Goal: Task Accomplishment & Management: Use online tool/utility

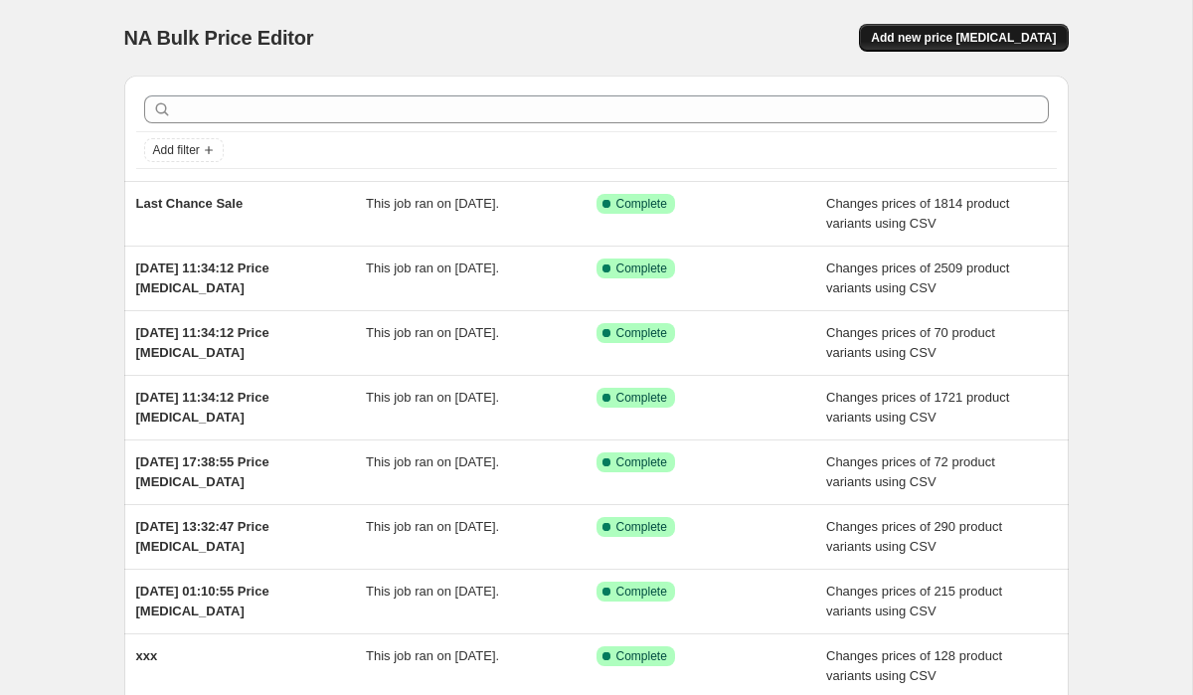
click at [904, 41] on button "Add new price [MEDICAL_DATA]" at bounding box center [963, 38] width 209 height 28
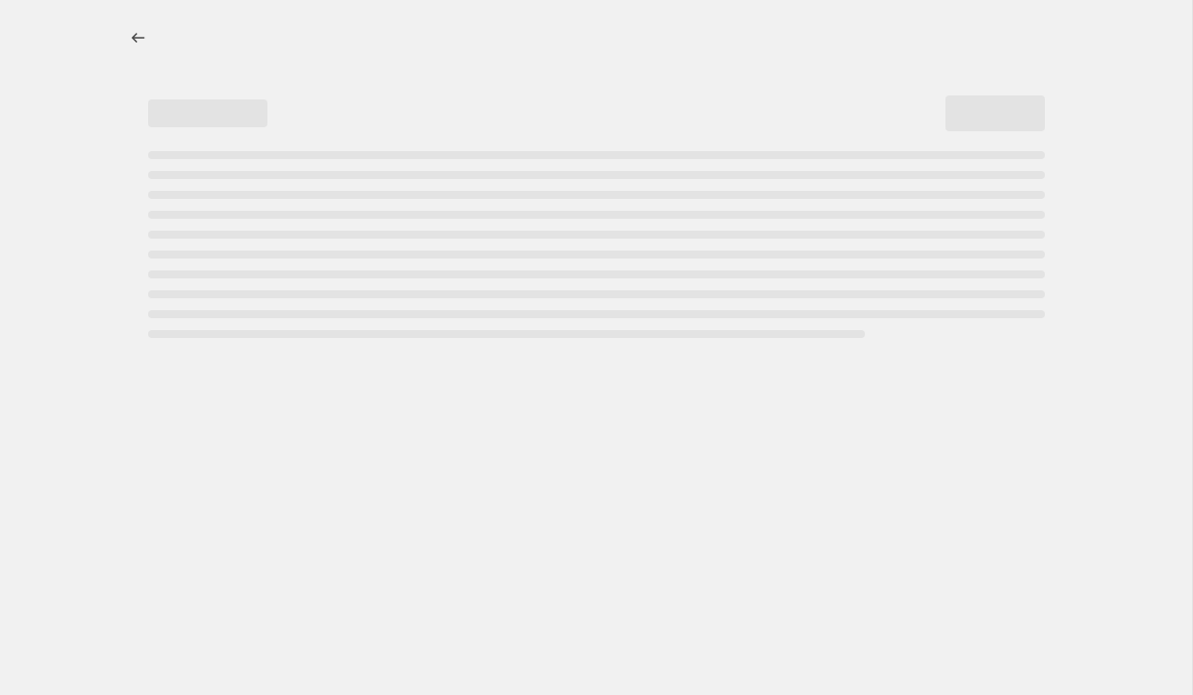
select select "percentage"
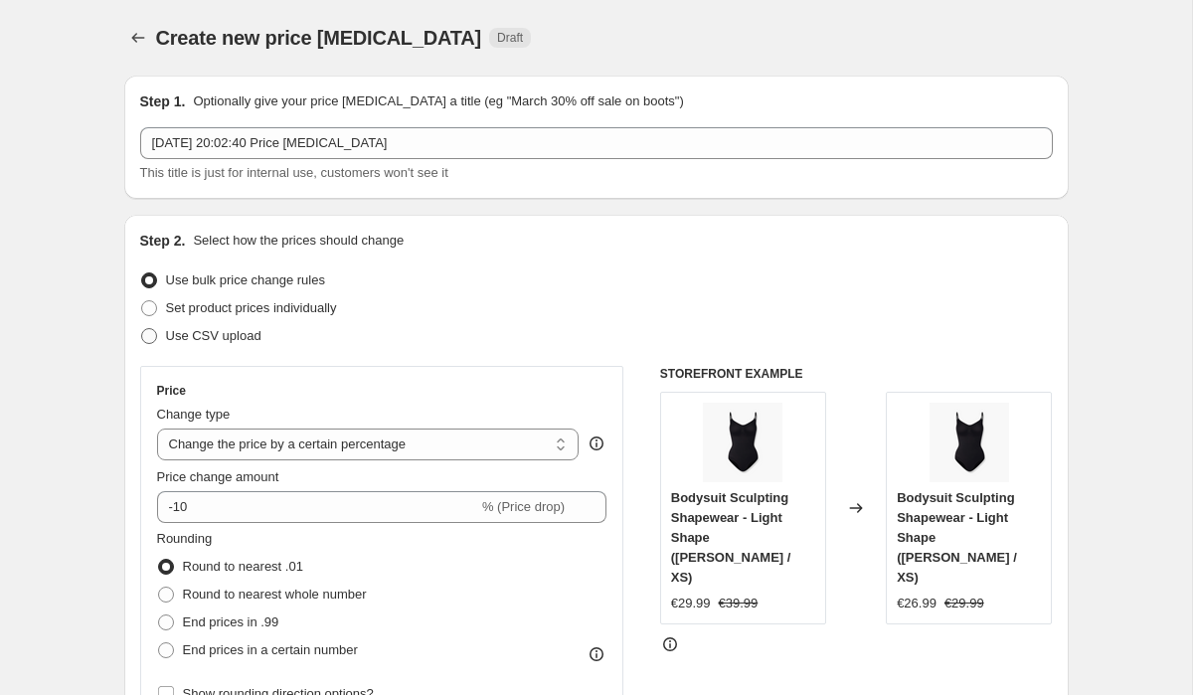
click at [222, 347] on label "Use CSV upload" at bounding box center [200, 336] width 121 height 28
click at [142, 329] on input "Use CSV upload" at bounding box center [141, 328] width 1 height 1
radio input "true"
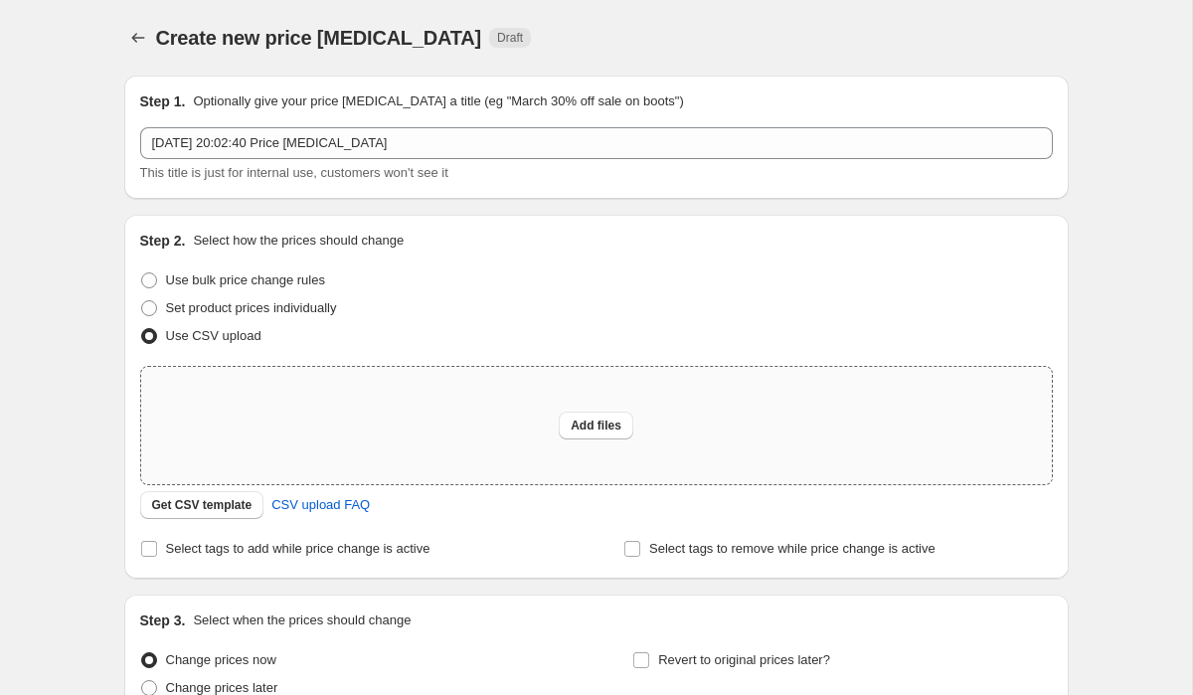
click at [392, 447] on div "Add files" at bounding box center [596, 425] width 910 height 117
type input "C:\fakepath\_Sale Pricing Details - Sheet19.csv"
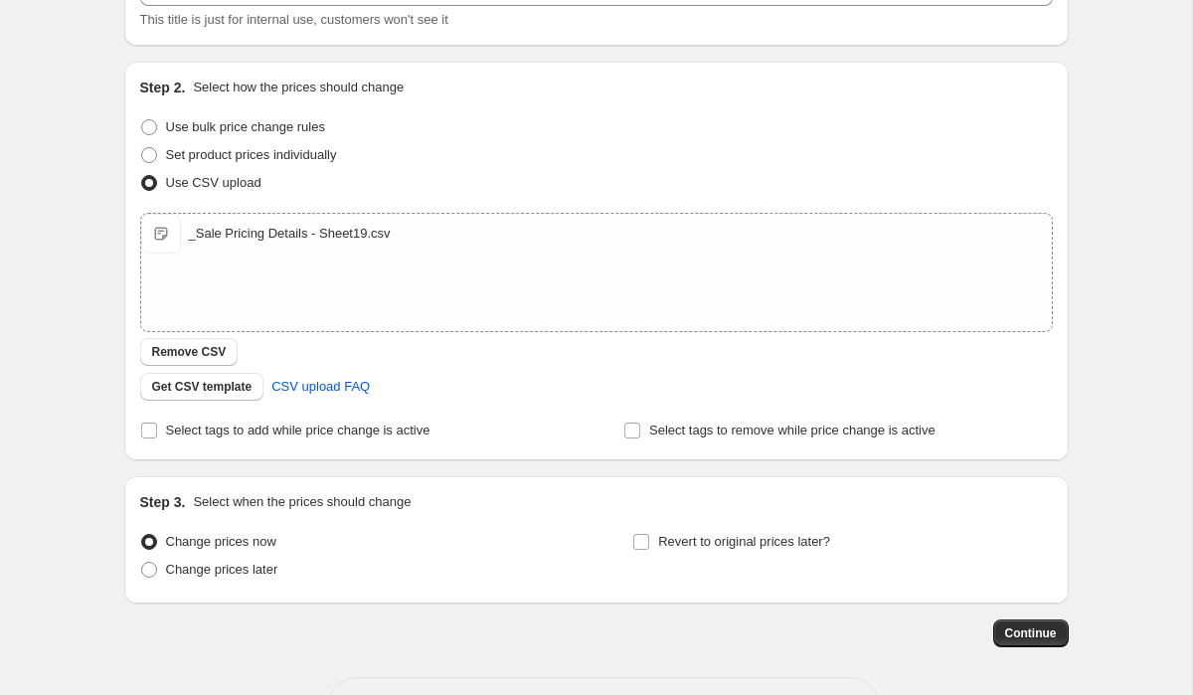
scroll to position [170, 0]
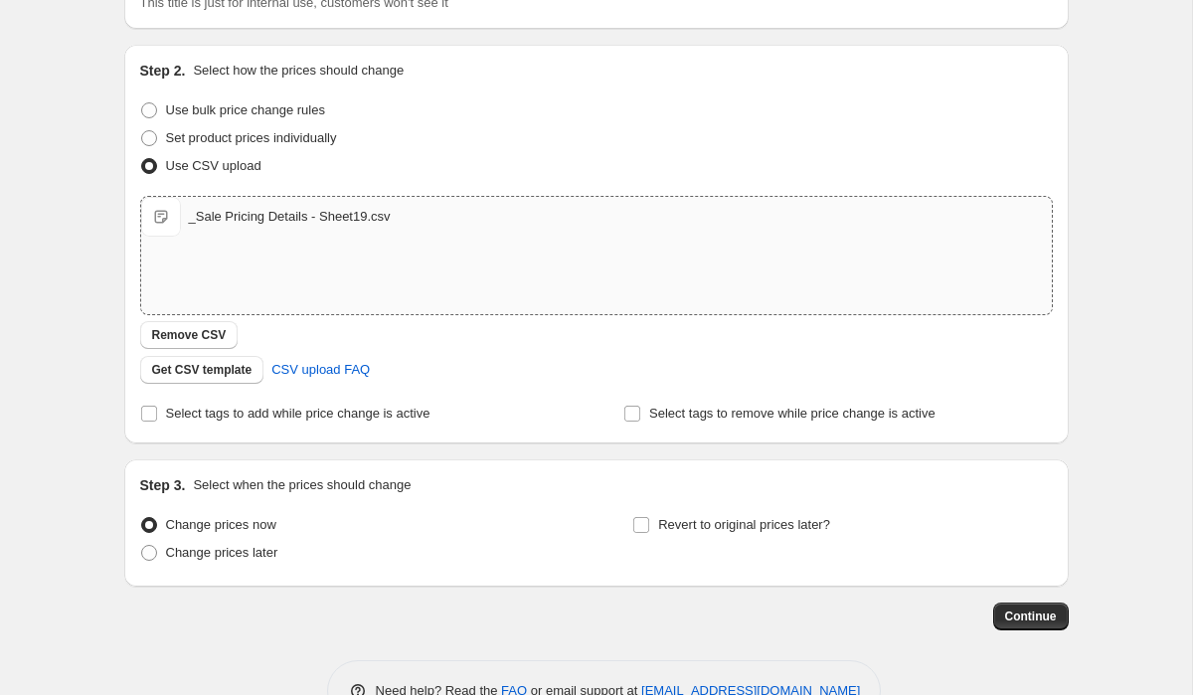
click at [297, 218] on div "_Sale Pricing Details - Sheet19.csv" at bounding box center [290, 217] width 202 height 20
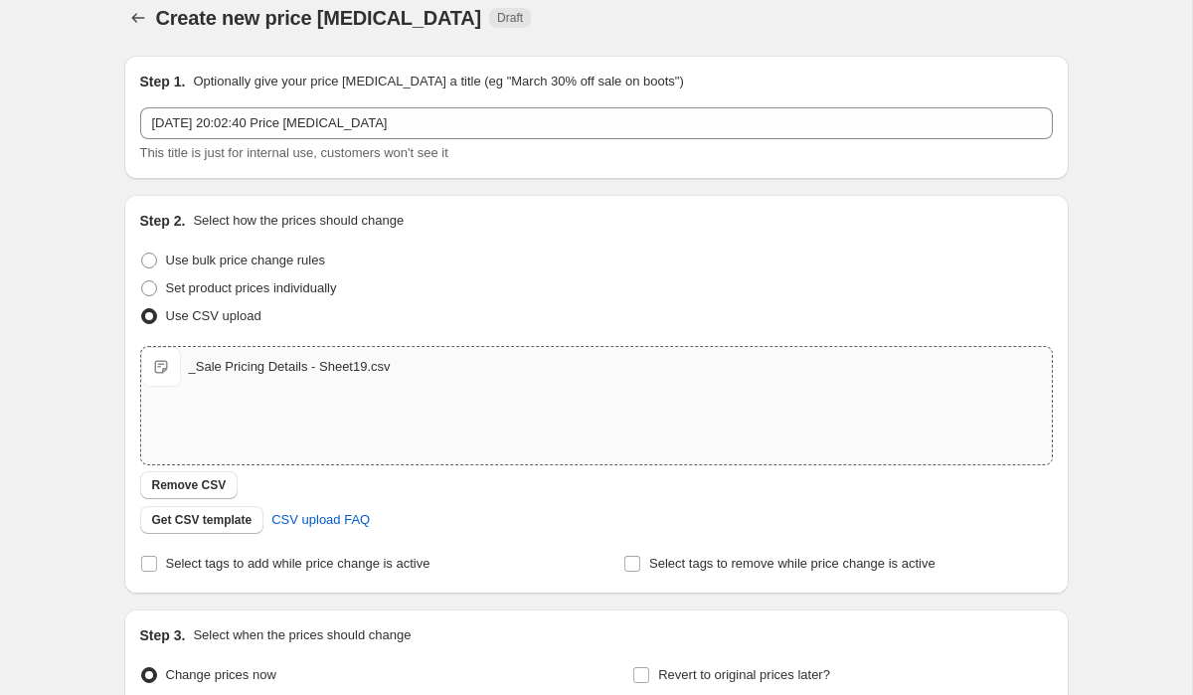
scroll to position [0, 0]
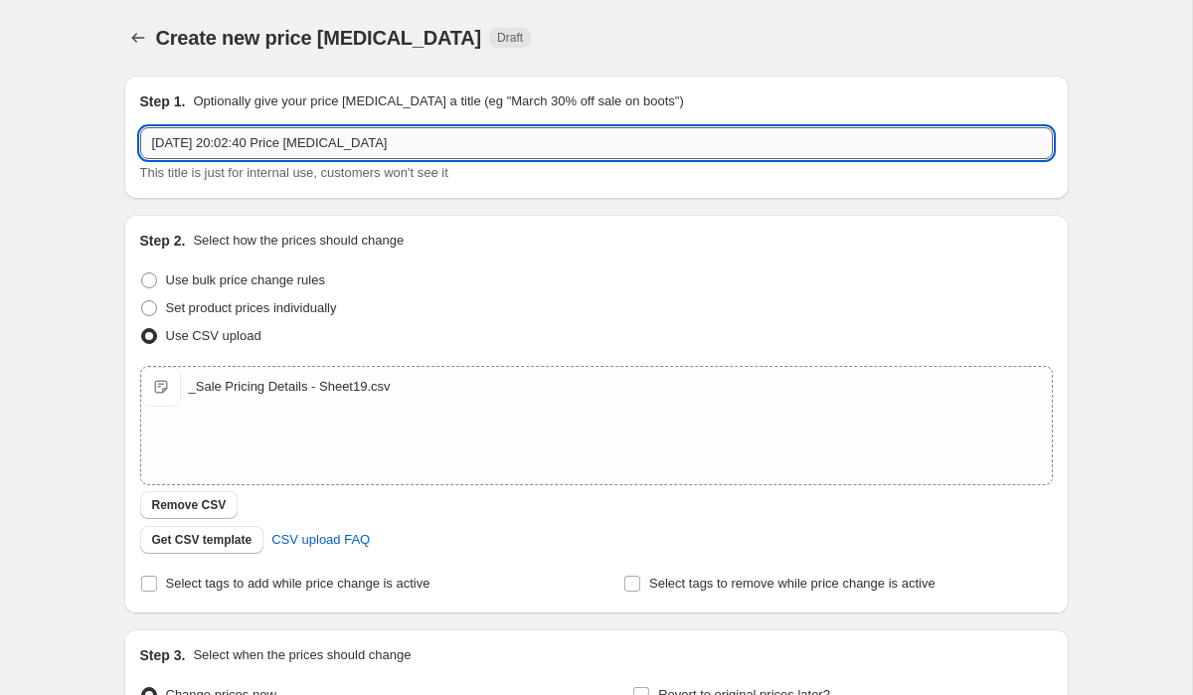
click at [314, 141] on input "[DATE] 20:02:40 Price [MEDICAL_DATA]" at bounding box center [596, 143] width 912 height 32
click at [314, 140] on input "[DATE] 20:02:40 Price [MEDICAL_DATA]" at bounding box center [596, 143] width 912 height 32
type input "Secret Sale Pricing / NEW"
click at [78, 196] on div "Create new price [MEDICAL_DATA]. This page is ready Create new price [MEDICAL_D…" at bounding box center [596, 460] width 1192 height 921
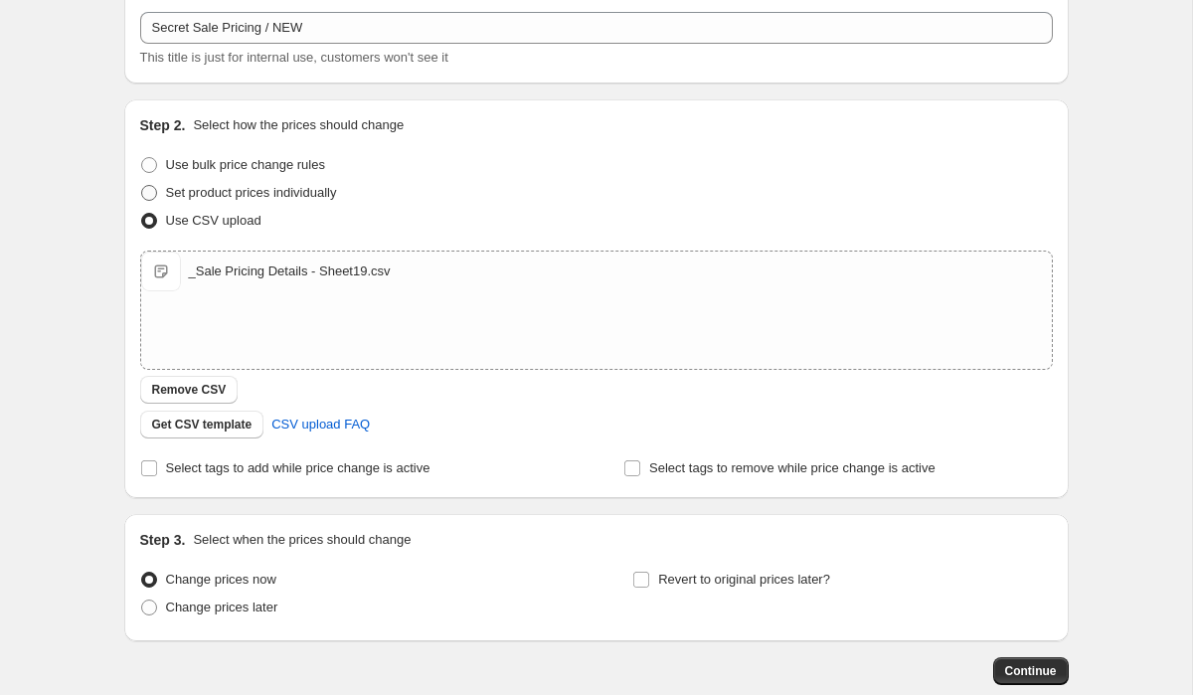
scroll to position [227, 0]
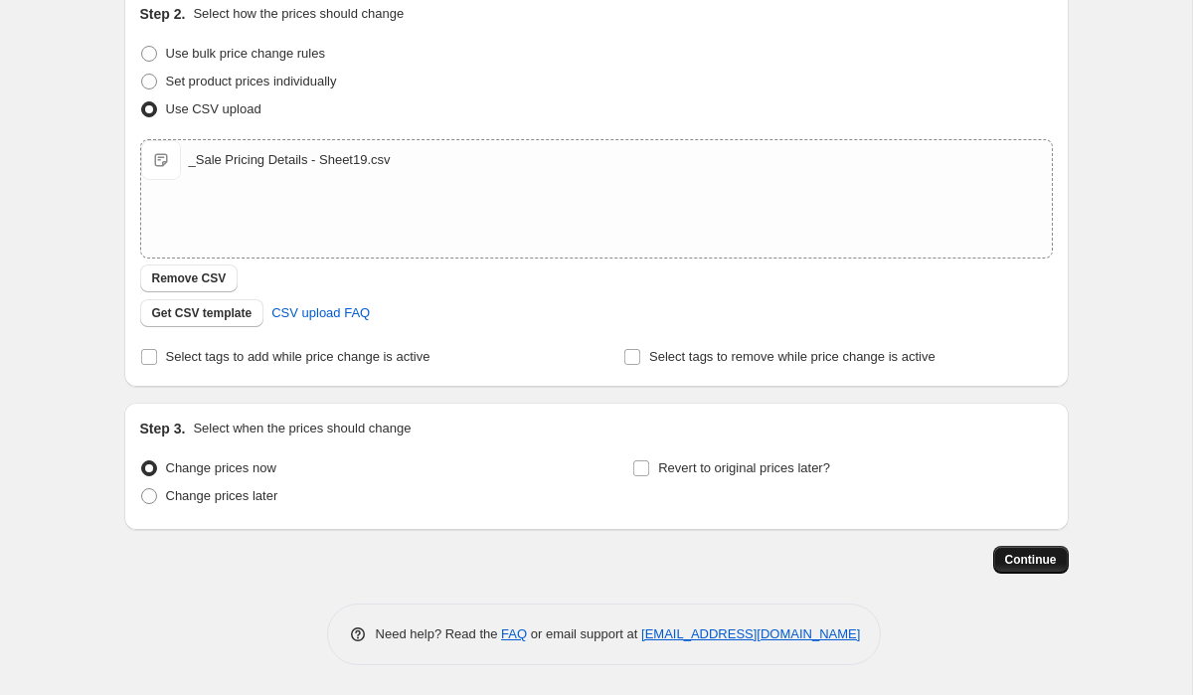
click at [1017, 555] on span "Continue" at bounding box center [1031, 560] width 52 height 16
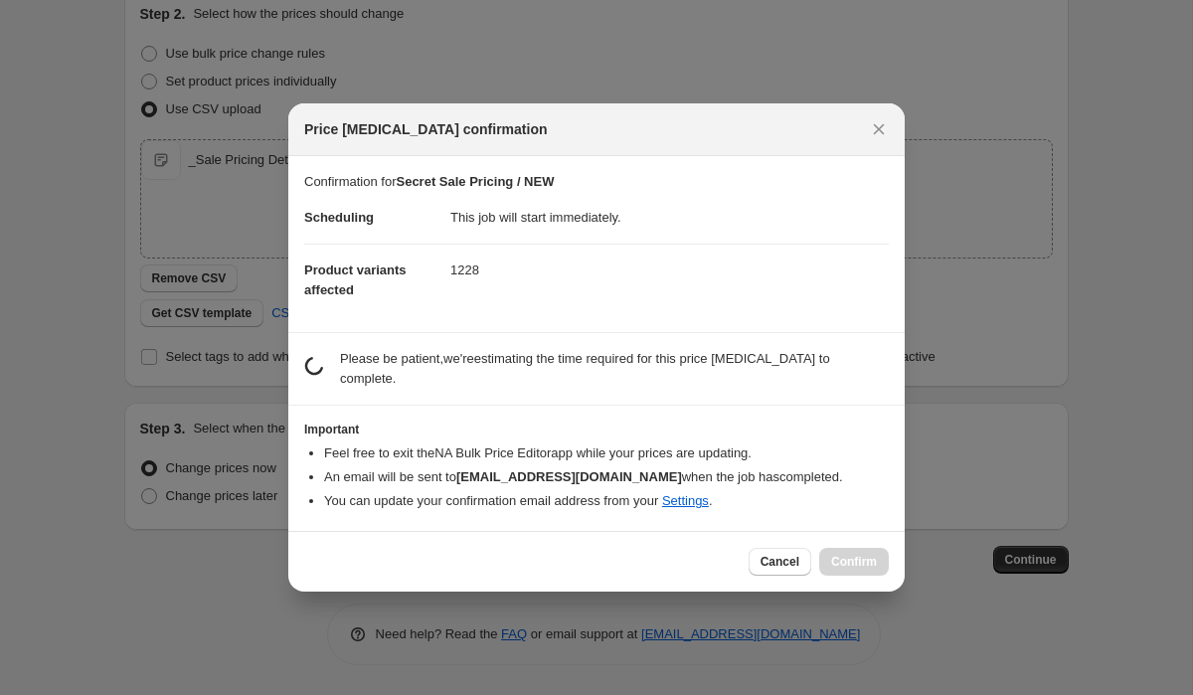
click at [461, 361] on p "Please be patient, we're estimating the time required for this price [MEDICAL_D…" at bounding box center [614, 369] width 549 height 40
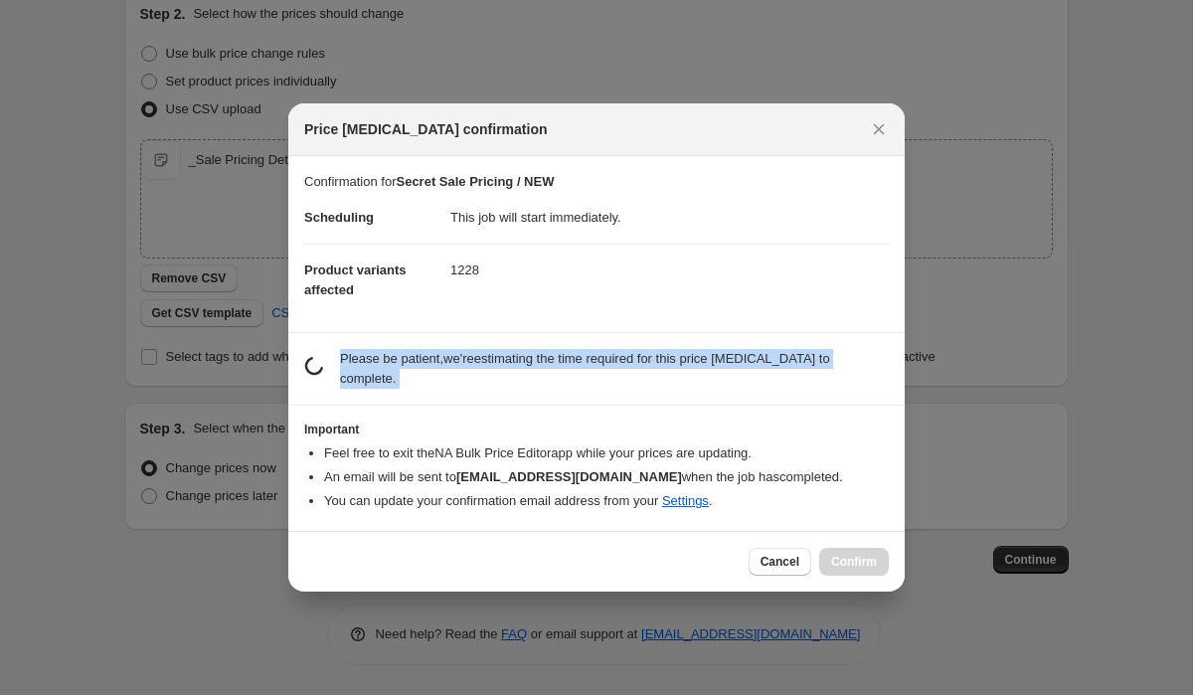
click at [461, 361] on p "Please be patient, we're estimating the time required for this price [MEDICAL_D…" at bounding box center [614, 369] width 549 height 40
click at [491, 362] on p "Please be patient, we're estimating the time required for this price [MEDICAL_D…" at bounding box center [614, 369] width 549 height 40
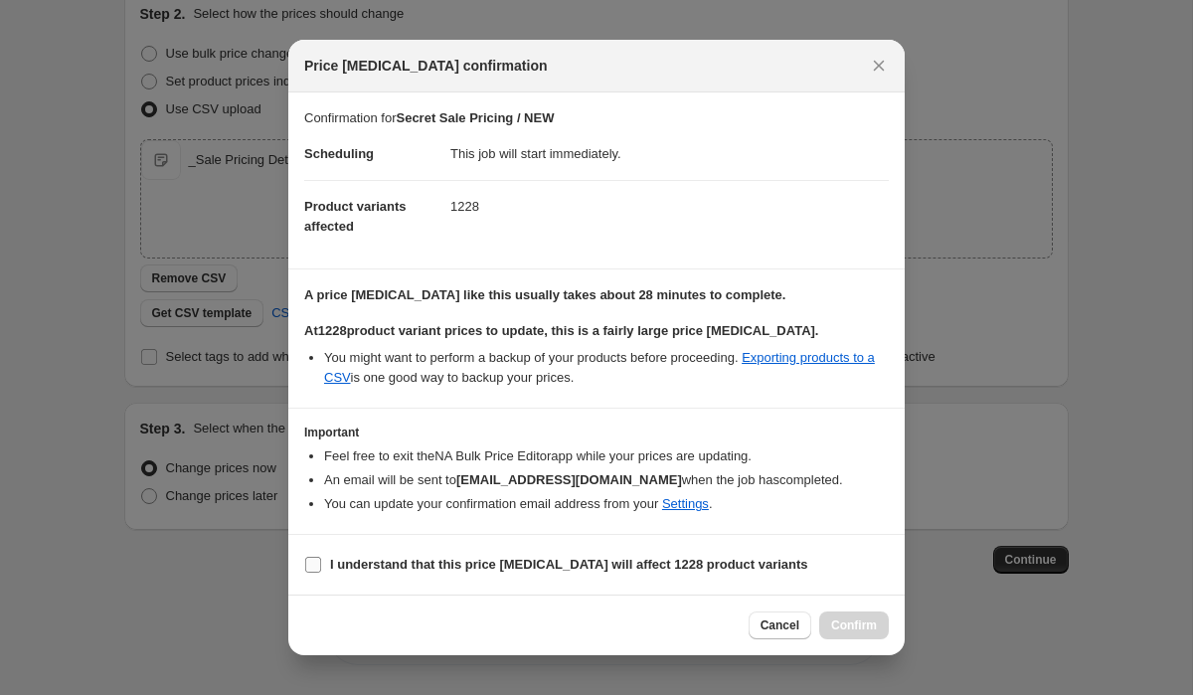
click at [311, 570] on input "I understand that this price [MEDICAL_DATA] will affect 1228 product variants" at bounding box center [313, 565] width 16 height 16
checkbox input "true"
click at [837, 623] on span "Confirm" at bounding box center [854, 625] width 46 height 16
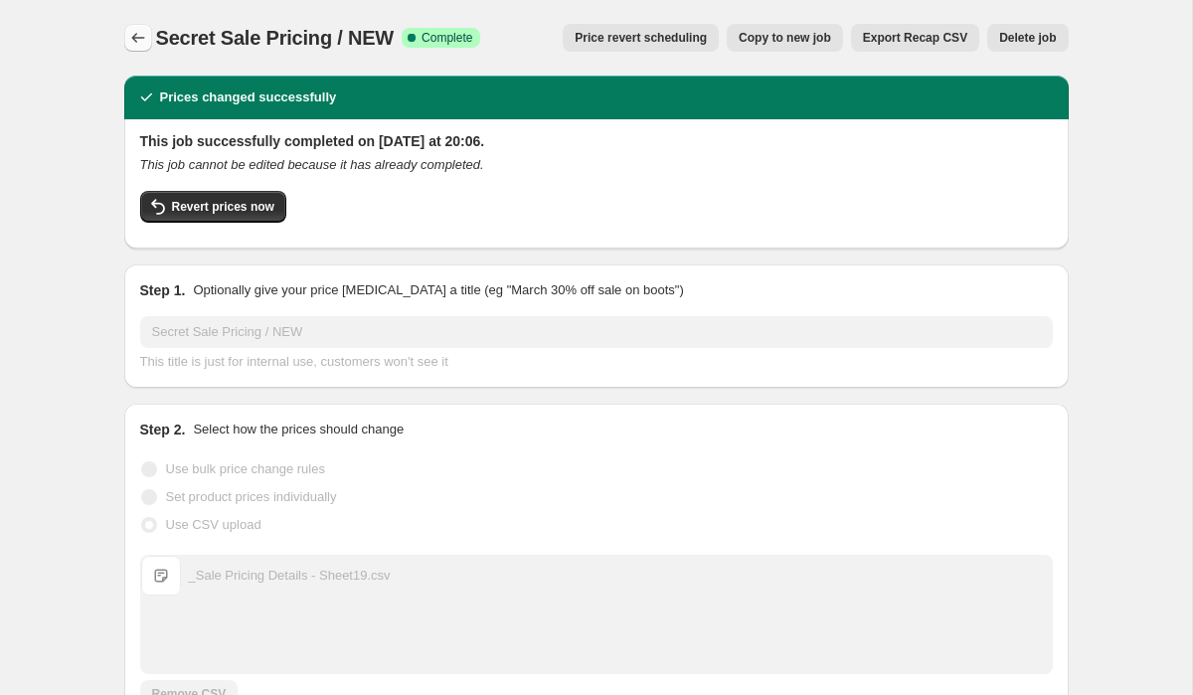
click at [144, 44] on icon "Price change jobs" at bounding box center [138, 38] width 20 height 20
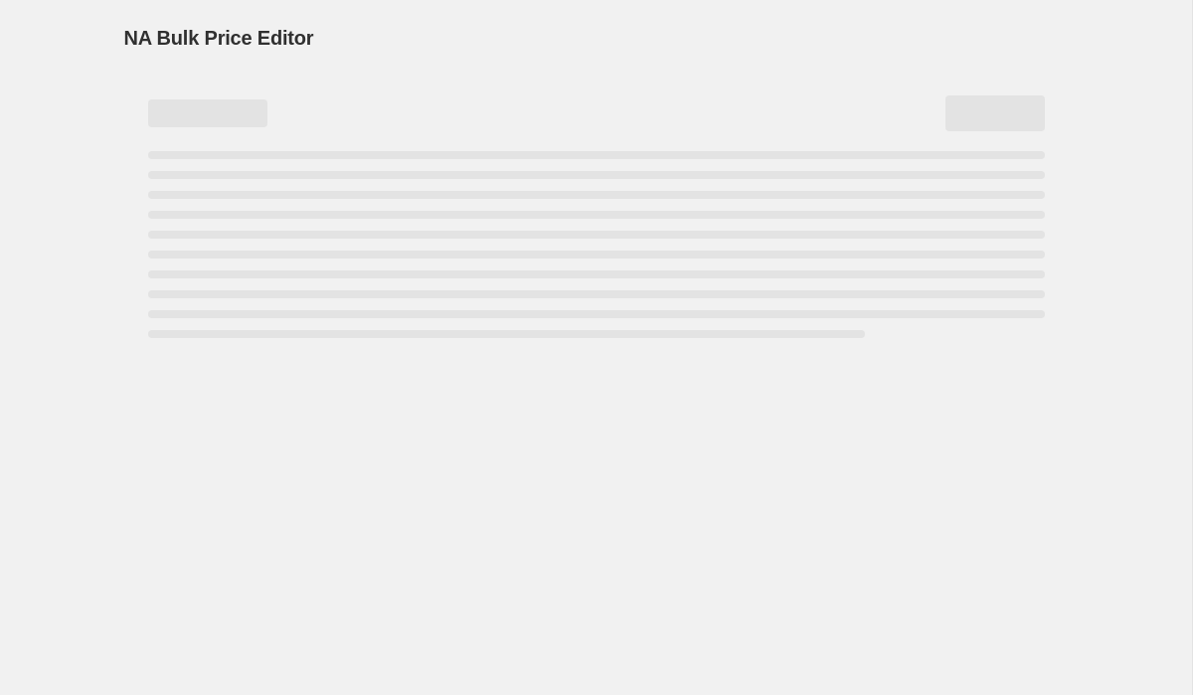
click at [293, 36] on span "NA Bulk Price Editor" at bounding box center [219, 38] width 190 height 22
click at [312, 37] on div "NA Bulk Price Editor" at bounding box center [596, 38] width 944 height 28
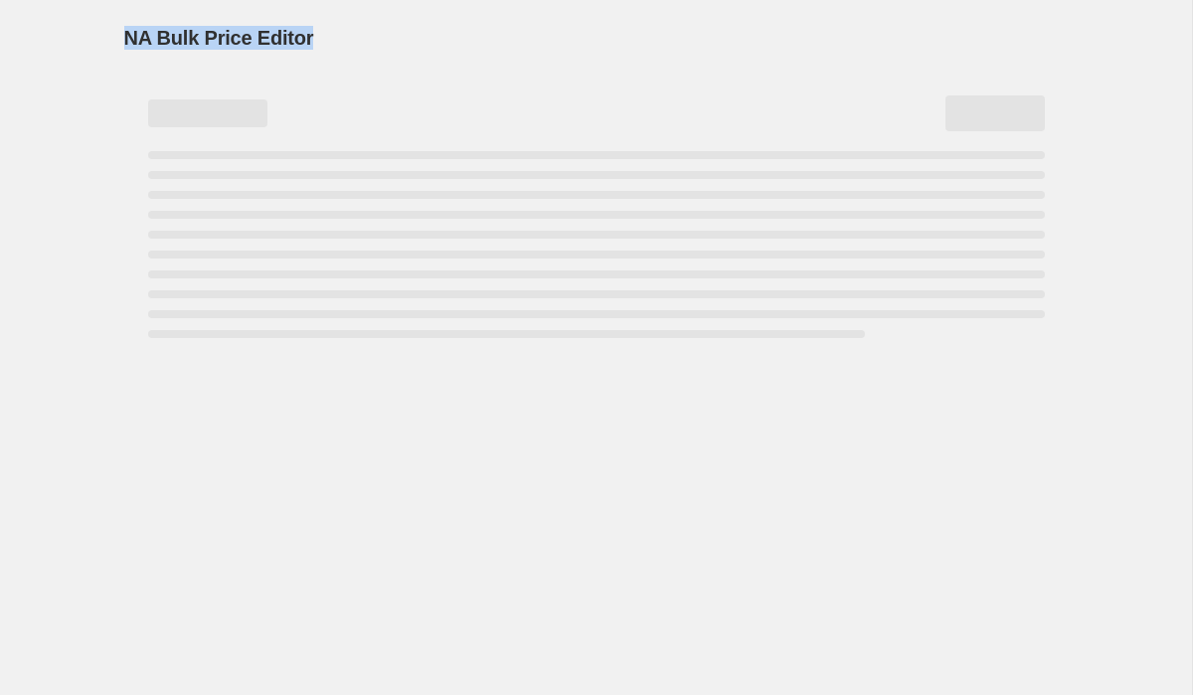
click at [312, 37] on div "NA Bulk Price Editor" at bounding box center [596, 38] width 944 height 28
click at [288, 37] on span "NA Bulk Price Editor" at bounding box center [219, 38] width 190 height 22
click at [247, 40] on span "NA Bulk Price Editor" at bounding box center [219, 38] width 190 height 22
click at [246, 40] on span "NA Bulk Price Editor" at bounding box center [219, 38] width 190 height 22
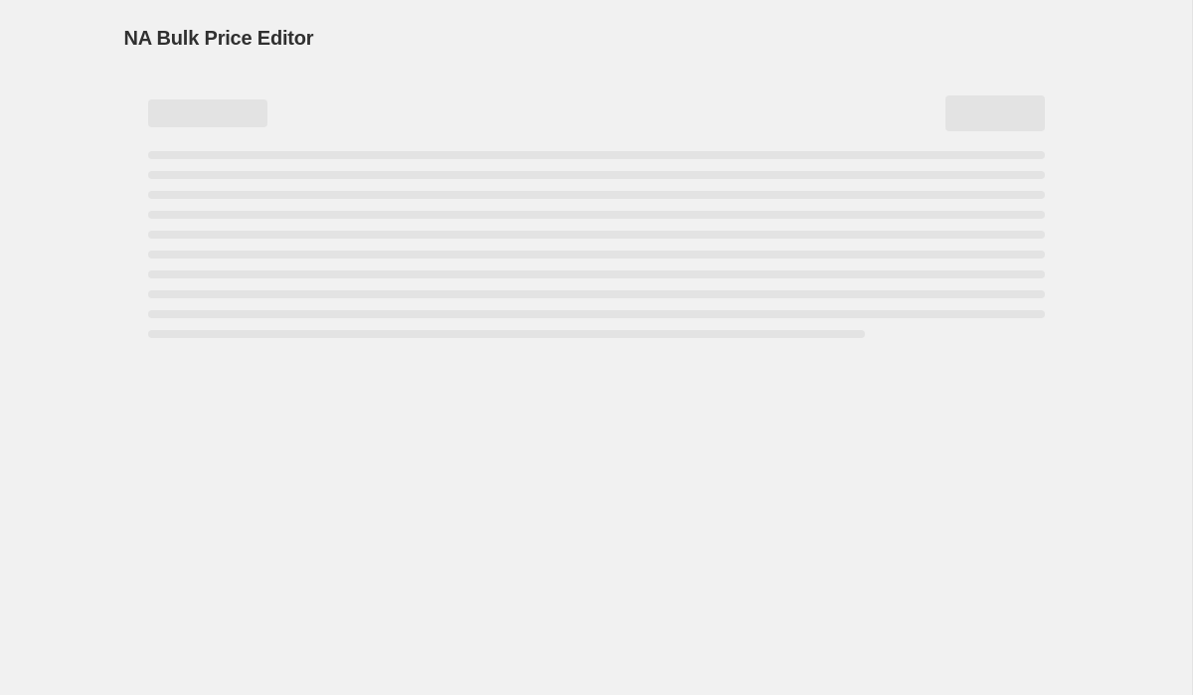
click at [232, 39] on span "NA Bulk Price Editor" at bounding box center [219, 38] width 190 height 22
click at [232, 38] on span "NA Bulk Price Editor" at bounding box center [219, 38] width 190 height 22
click at [199, 38] on span "NA Bulk Price Editor" at bounding box center [219, 38] width 190 height 22
click at [189, 38] on span "NA Bulk Price Editor" at bounding box center [219, 38] width 190 height 22
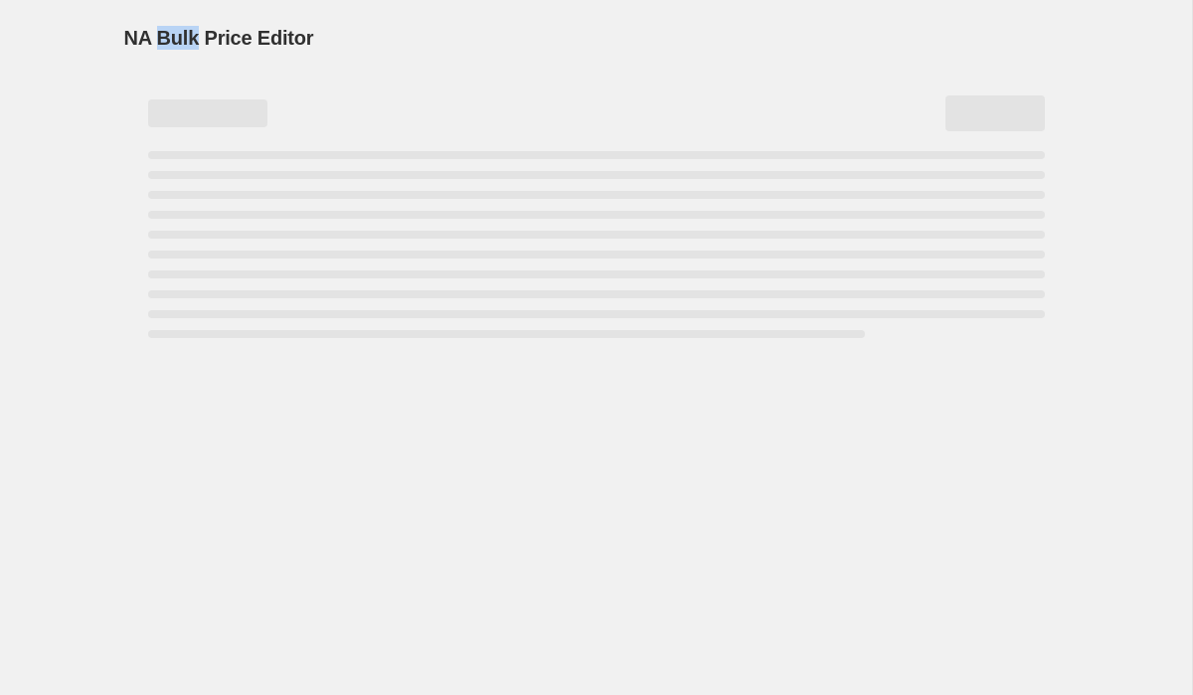
click at [189, 38] on span "NA Bulk Price Editor" at bounding box center [219, 38] width 190 height 22
click at [237, 38] on span "NA Bulk Price Editor" at bounding box center [219, 38] width 190 height 22
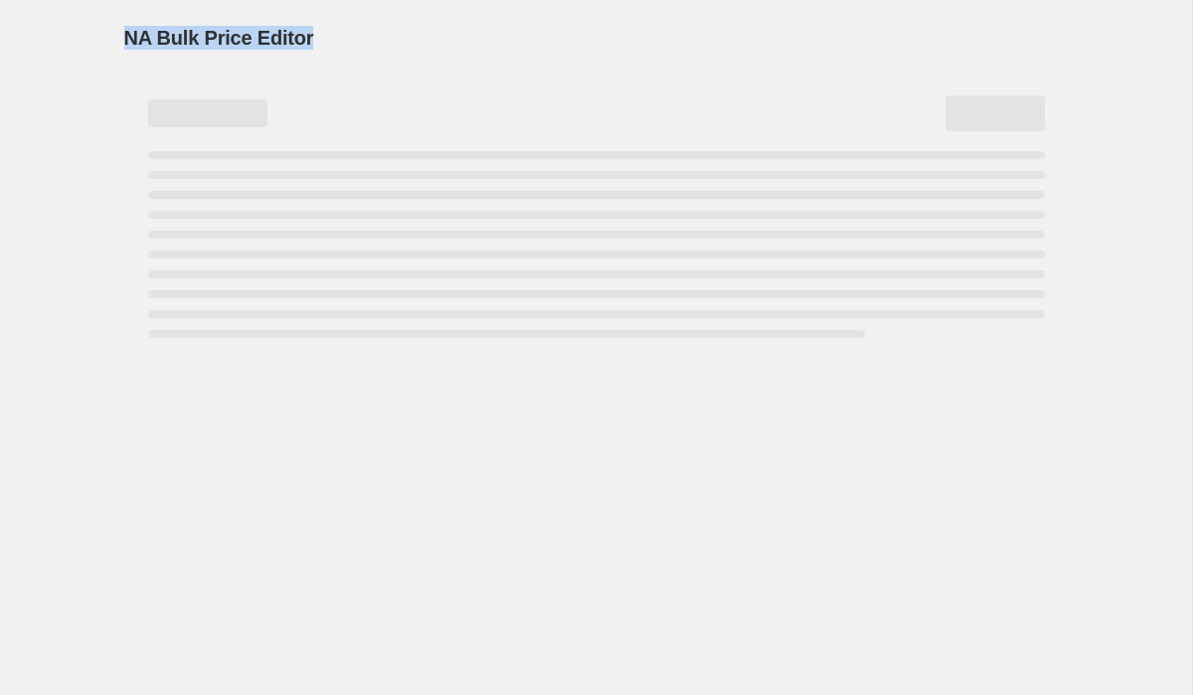
click at [316, 38] on div "NA Bulk Price Editor" at bounding box center [596, 38] width 944 height 28
click at [280, 38] on span "NA Bulk Price Editor" at bounding box center [219, 38] width 190 height 22
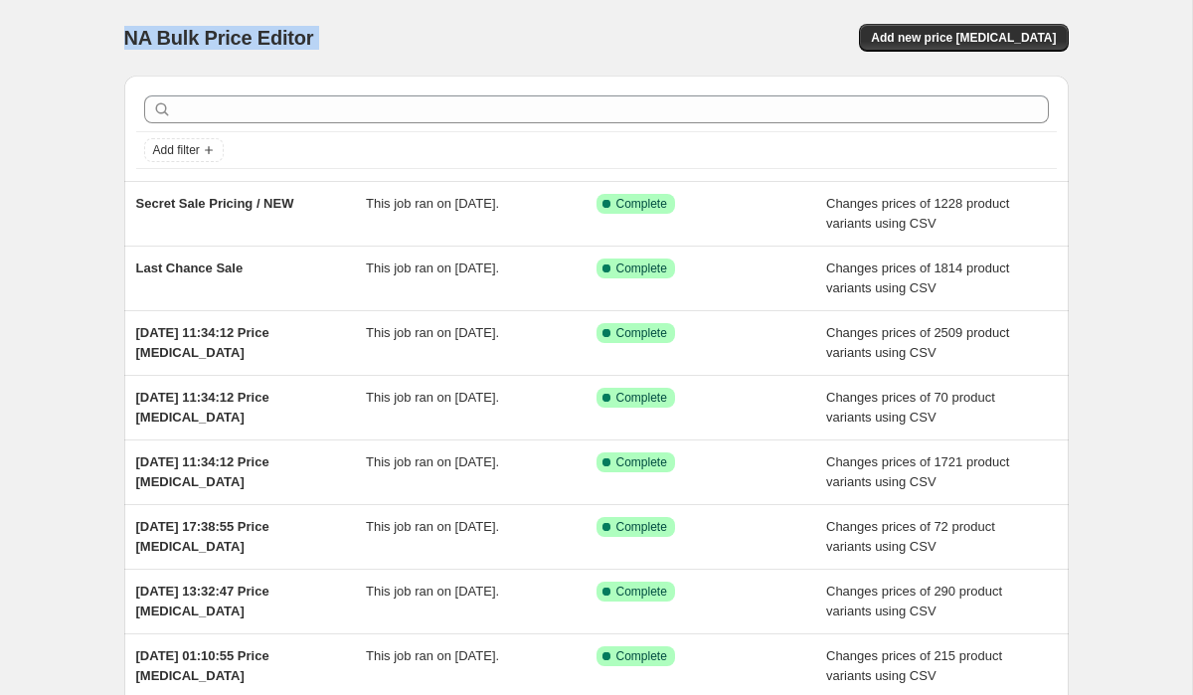
click at [215, 38] on span "NA Bulk Price Editor" at bounding box center [219, 38] width 190 height 22
click at [296, 38] on span "NA Bulk Price Editor" at bounding box center [219, 38] width 190 height 22
click at [904, 32] on button "Add new price [MEDICAL_DATA]" at bounding box center [963, 38] width 209 height 28
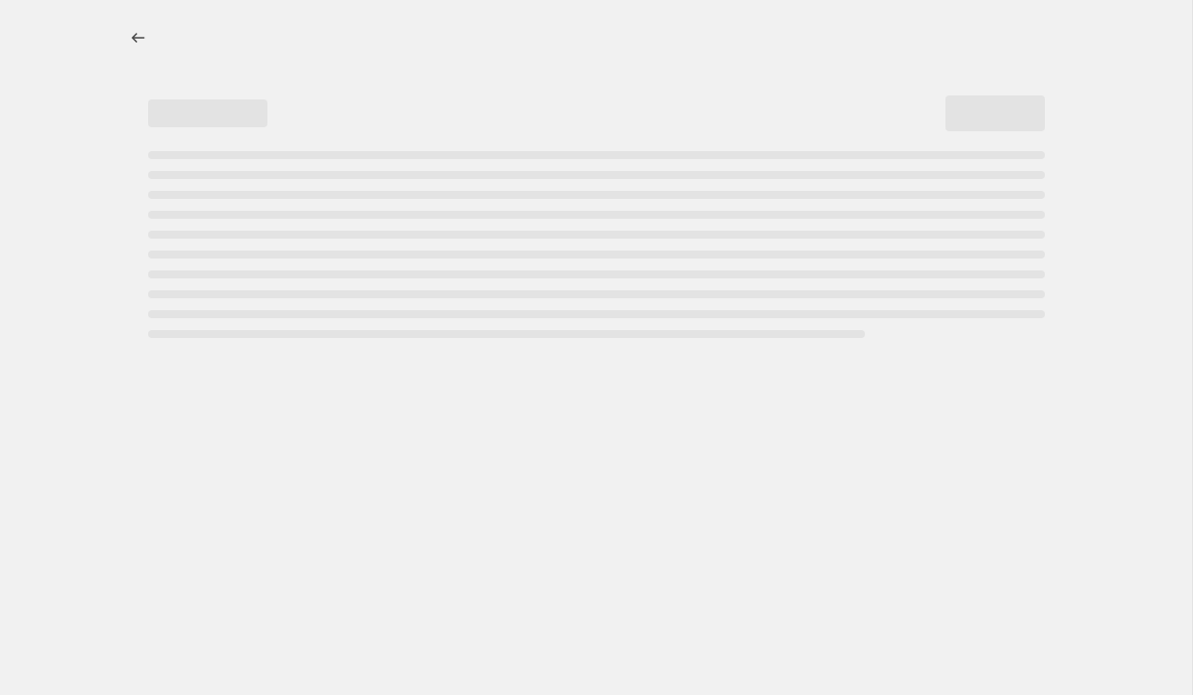
select select "percentage"
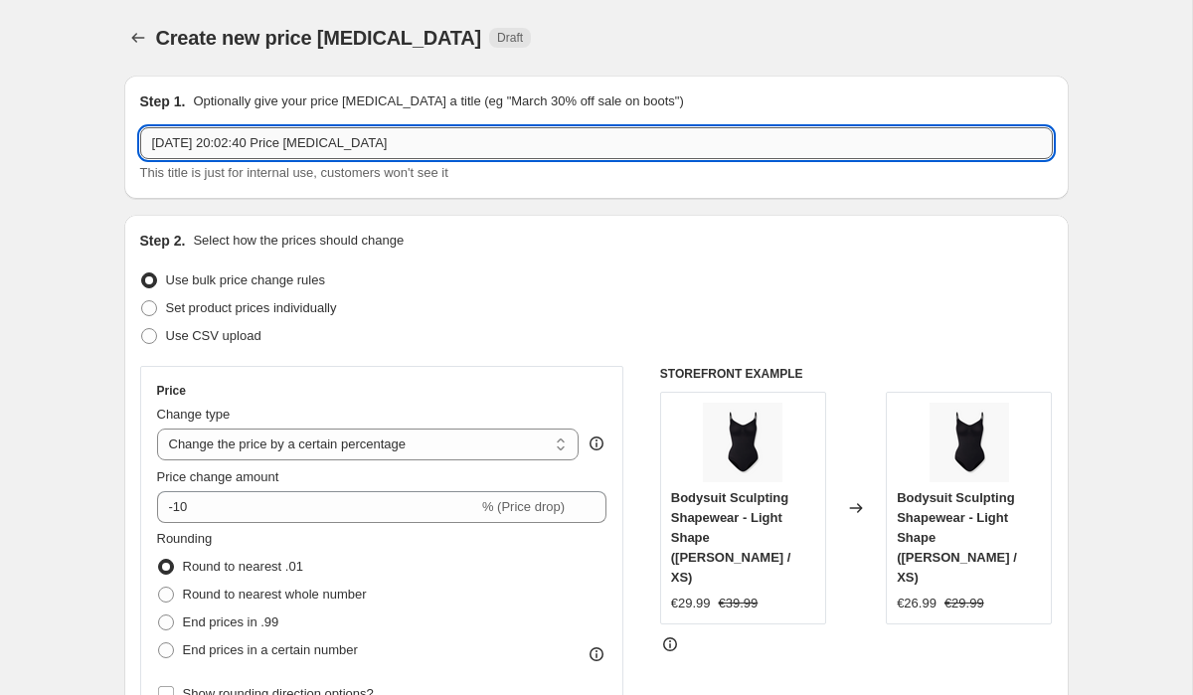
click at [308, 151] on input "[DATE] 20:02:40 Price [MEDICAL_DATA]" at bounding box center [596, 143] width 912 height 32
type input "xxx"
click at [237, 333] on span "Use CSV upload" at bounding box center [213, 335] width 95 height 15
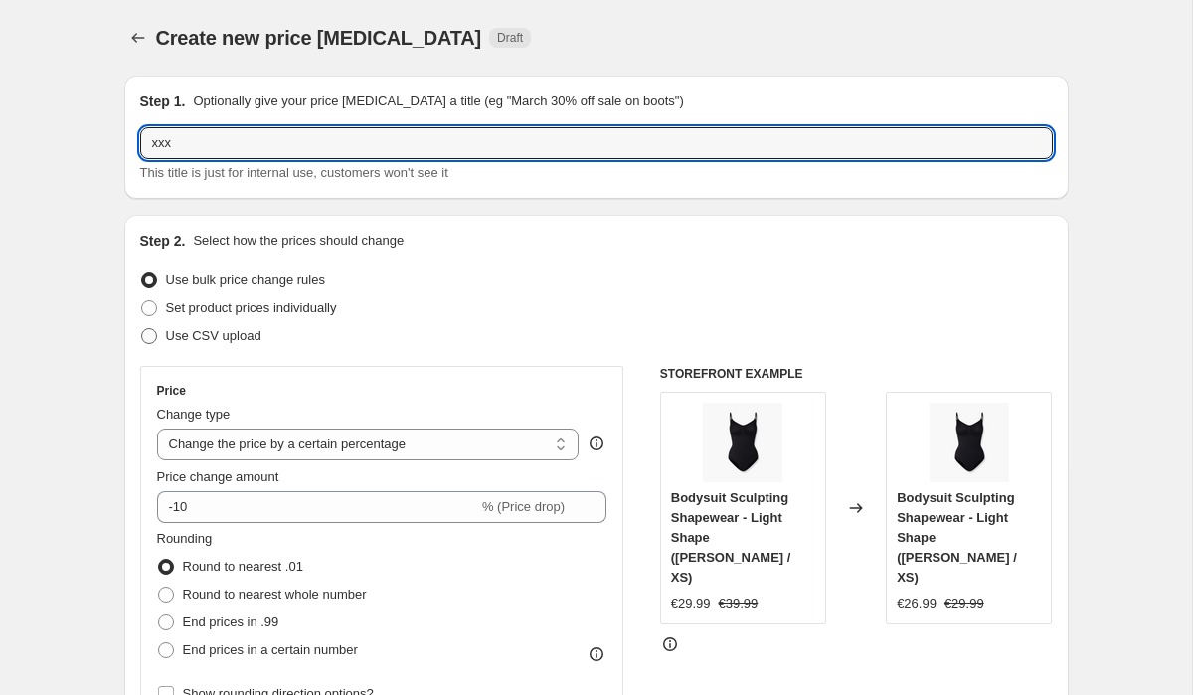
click at [142, 329] on input "Use CSV upload" at bounding box center [141, 328] width 1 height 1
radio input "true"
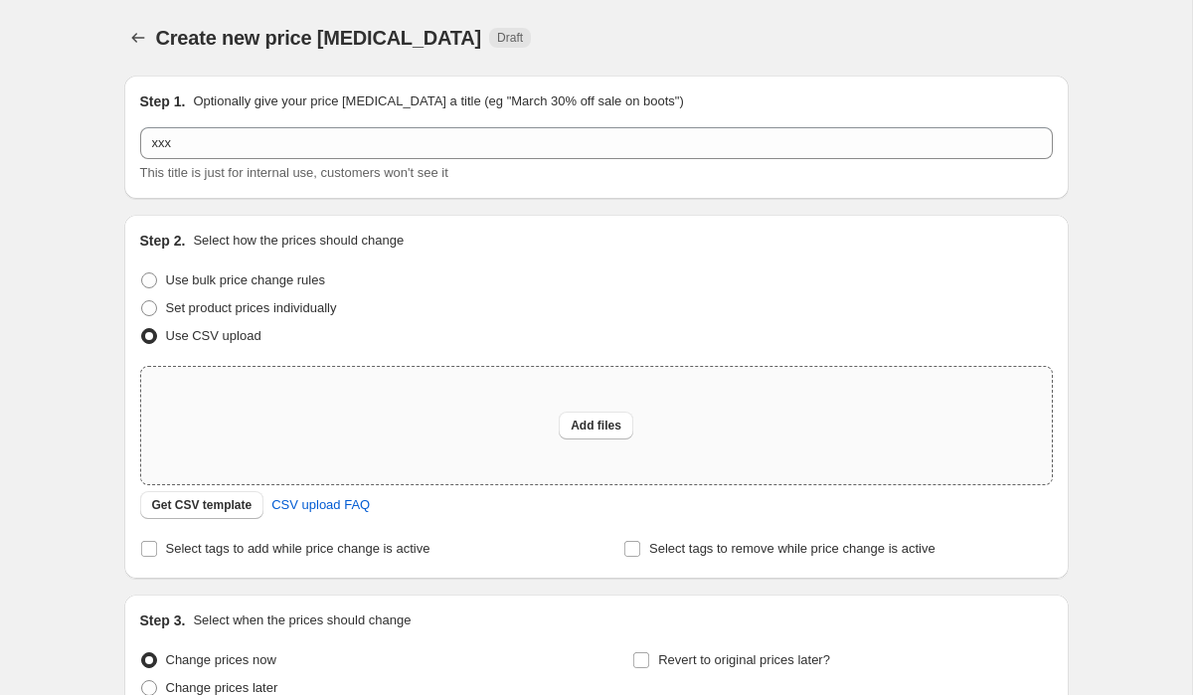
click at [308, 444] on div "Add files" at bounding box center [596, 425] width 910 height 117
type input "C:\fakepath\_Sale Pricing Details - Sheet20.csv"
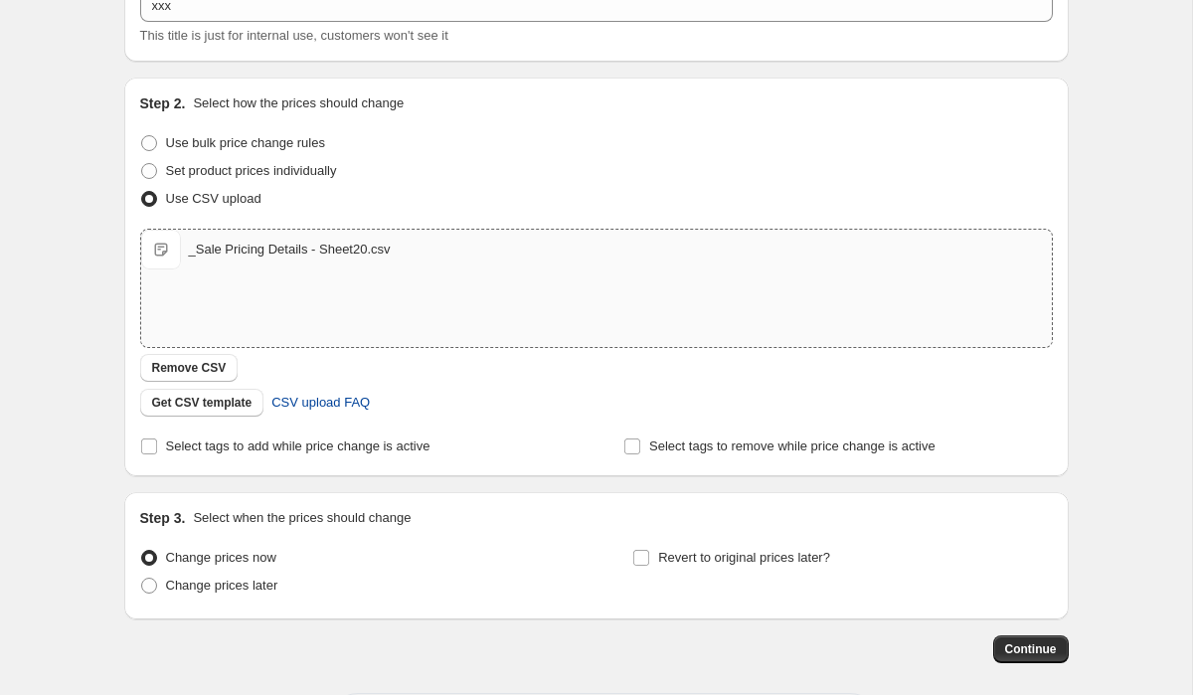
scroll to position [170, 0]
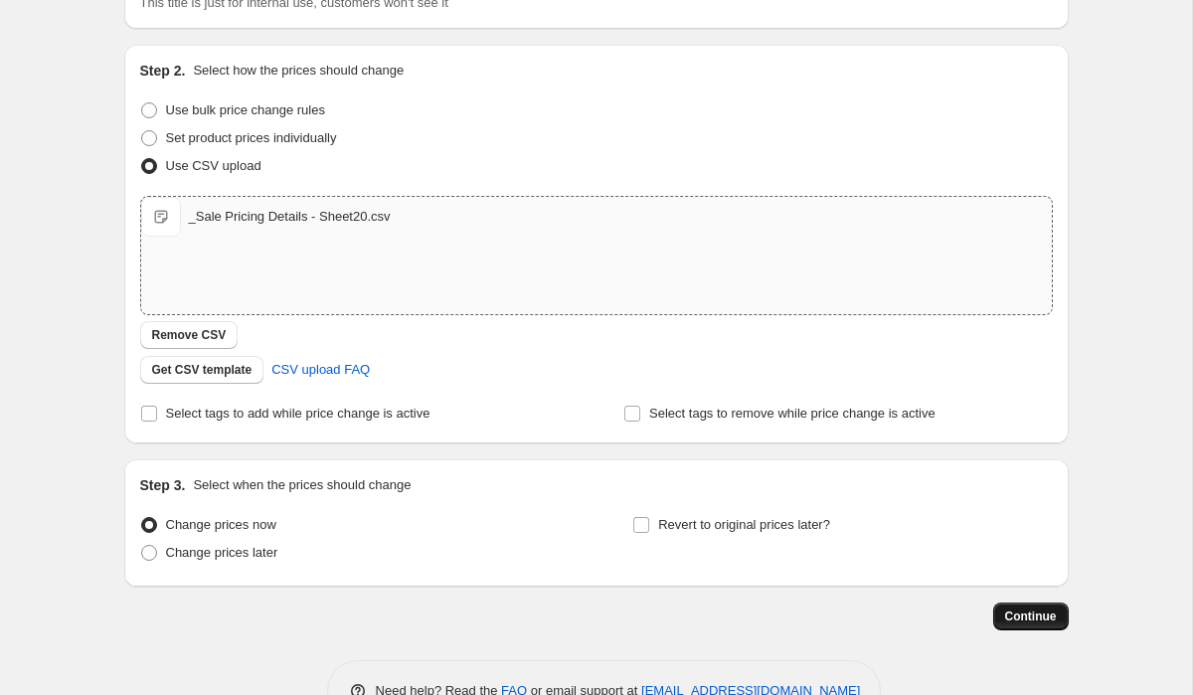
click at [1019, 628] on button "Continue" at bounding box center [1031, 616] width 76 height 28
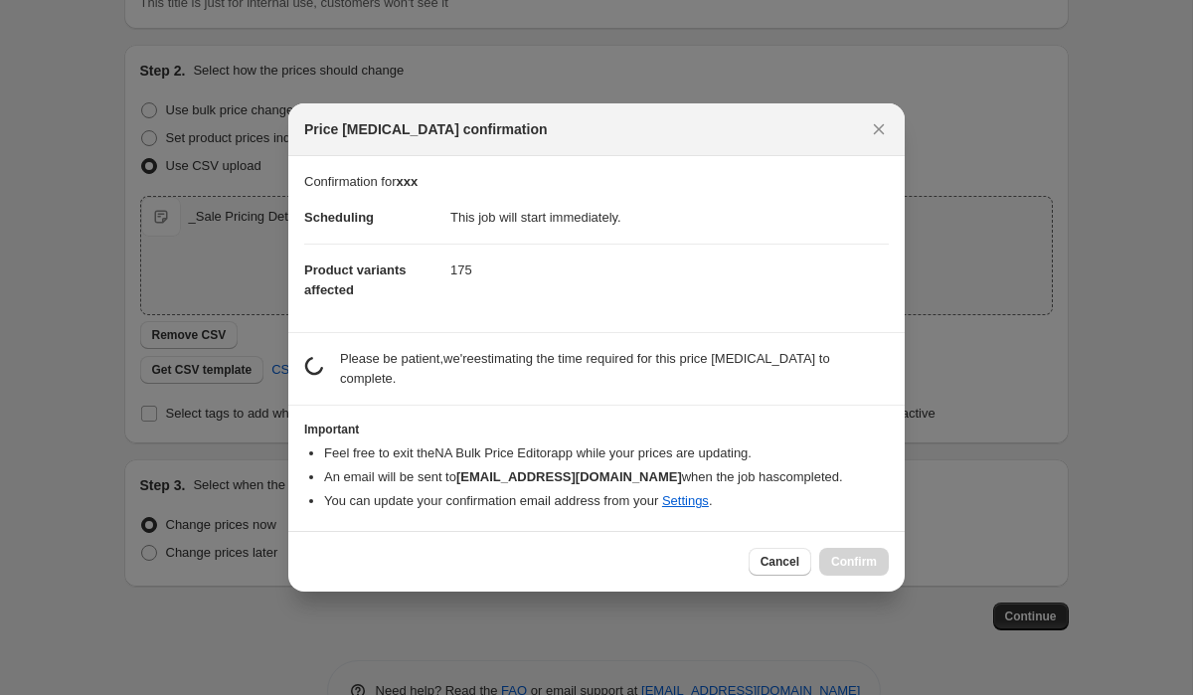
click at [488, 362] on p "Please be patient, we're estimating the time required for this price [MEDICAL_D…" at bounding box center [614, 369] width 549 height 40
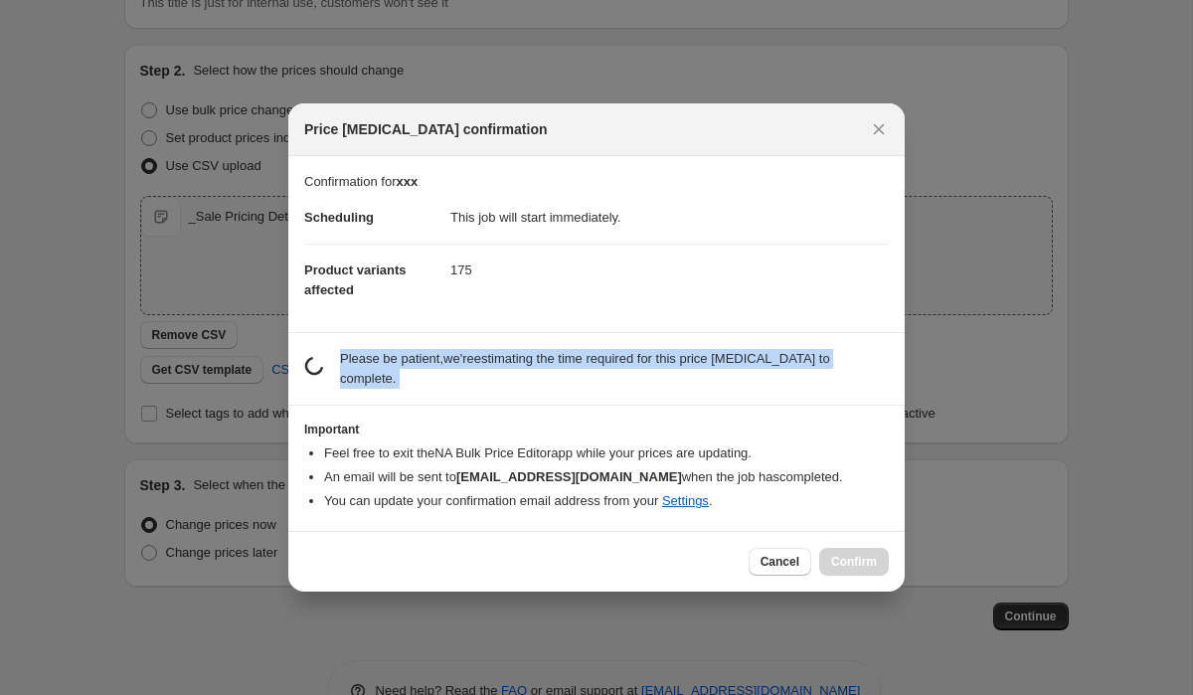
click at [488, 362] on p "Please be patient, we're estimating the time required for this price [MEDICAL_D…" at bounding box center [614, 369] width 549 height 40
click at [508, 362] on p "Please be patient, we're estimating the time required for this price [MEDICAL_D…" at bounding box center [614, 369] width 549 height 40
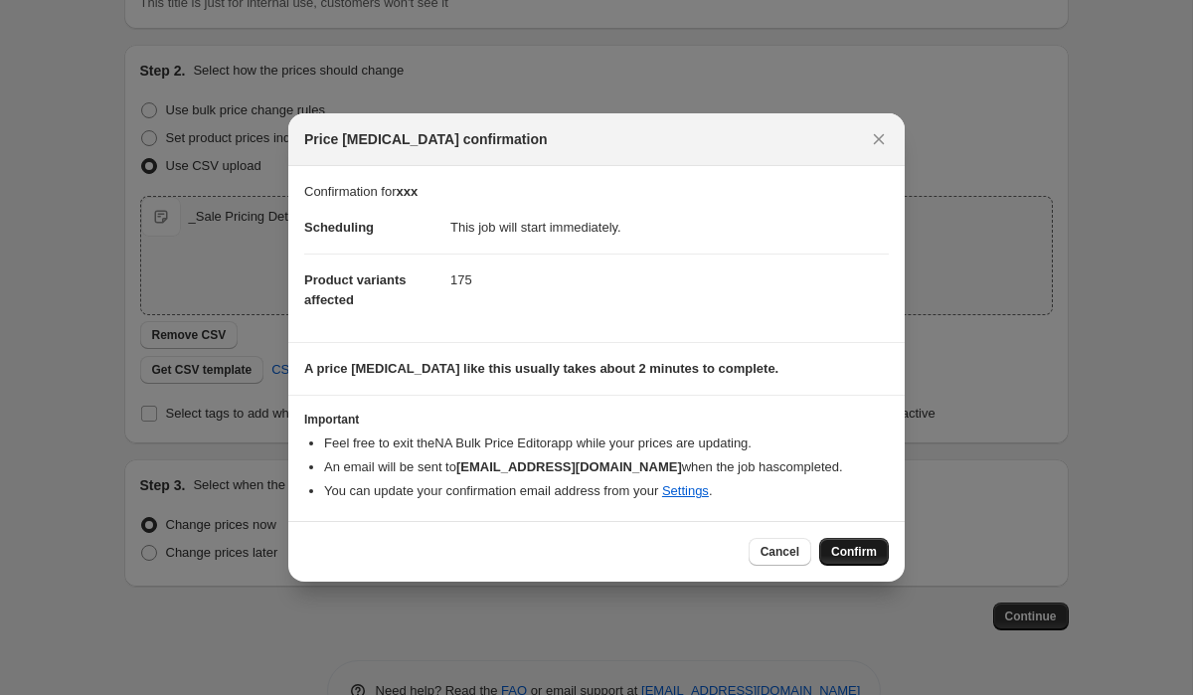
click at [842, 547] on span "Confirm" at bounding box center [854, 552] width 46 height 16
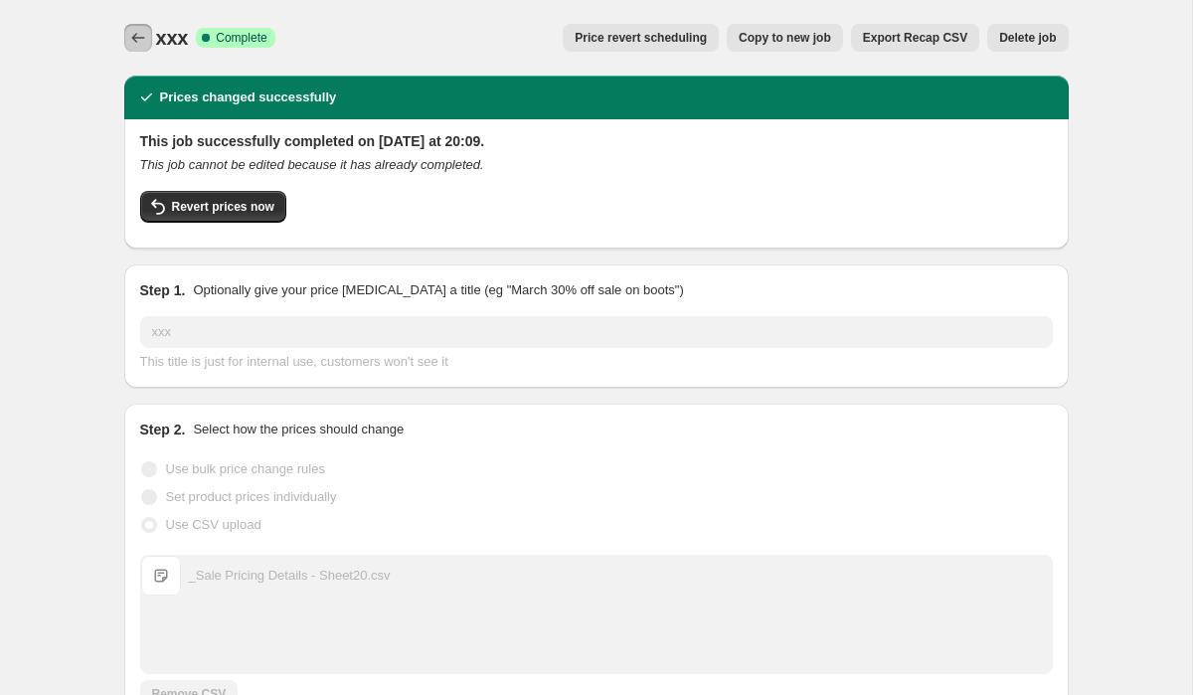
click at [143, 41] on icon "Price change jobs" at bounding box center [138, 38] width 20 height 20
